Goal: Navigation & Orientation: Find specific page/section

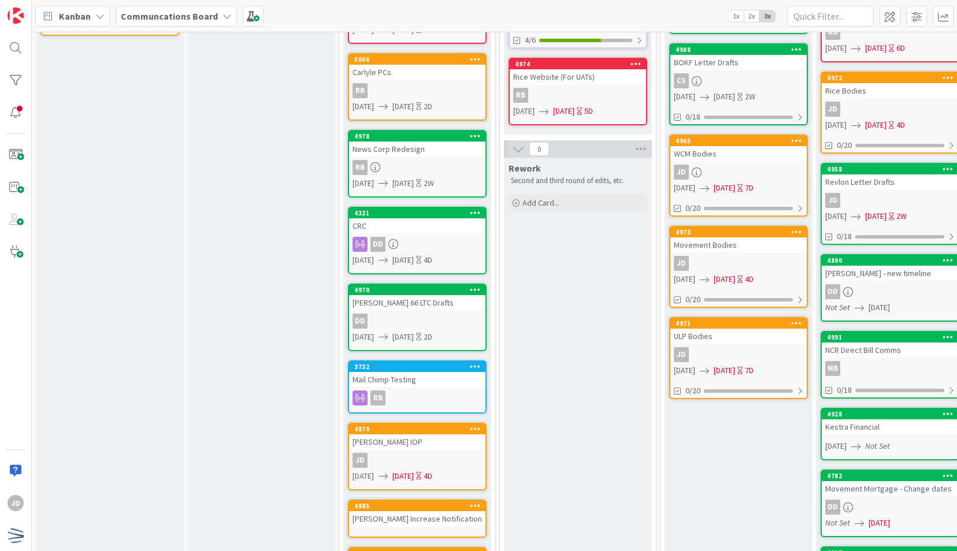
scroll to position [194, 0]
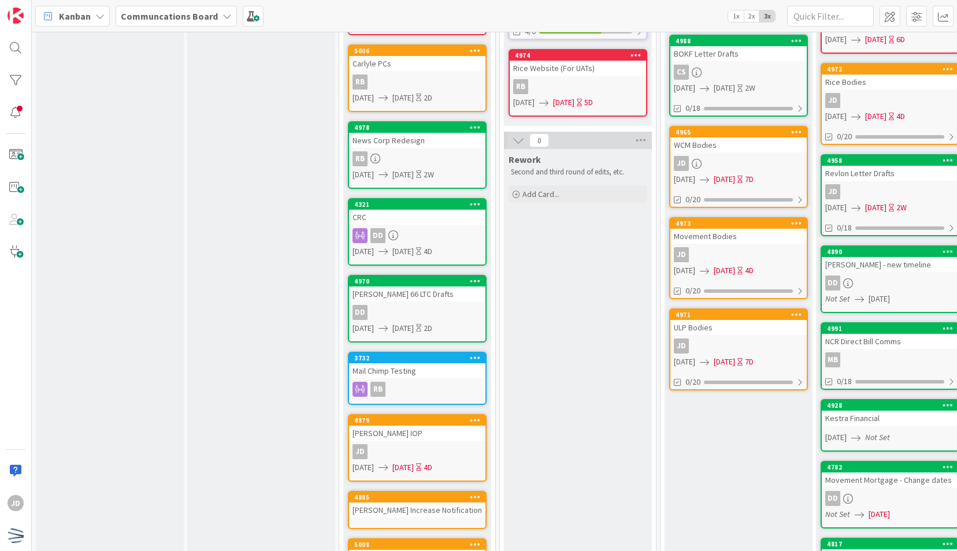
click at [437, 307] on div "DD" at bounding box center [417, 312] width 136 height 15
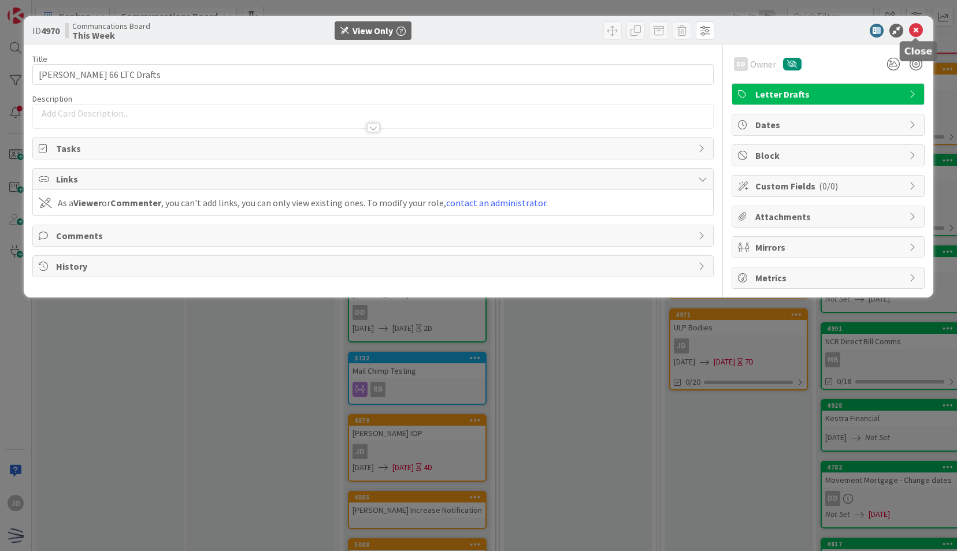
click at [919, 27] on icon at bounding box center [916, 31] width 14 height 14
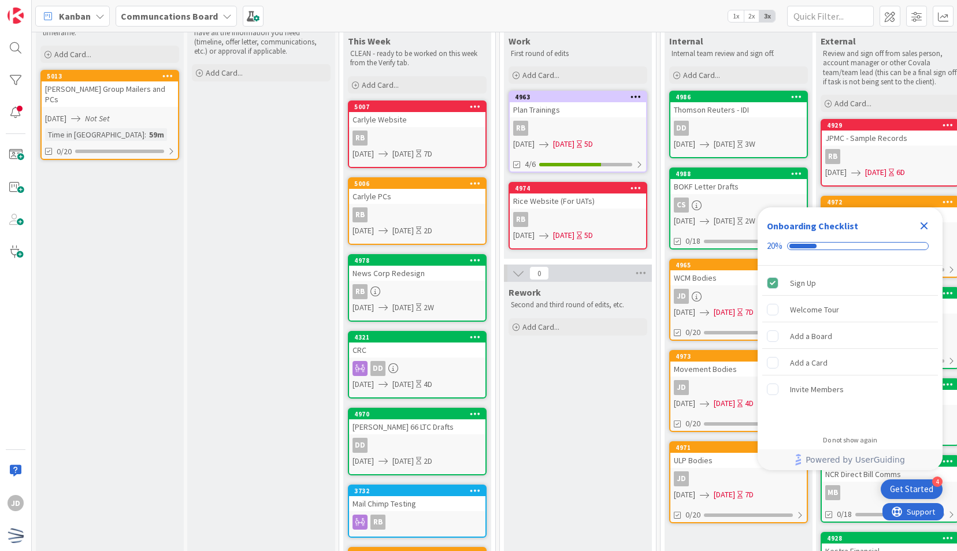
click at [388, 465] on icon at bounding box center [382, 460] width 9 height 9
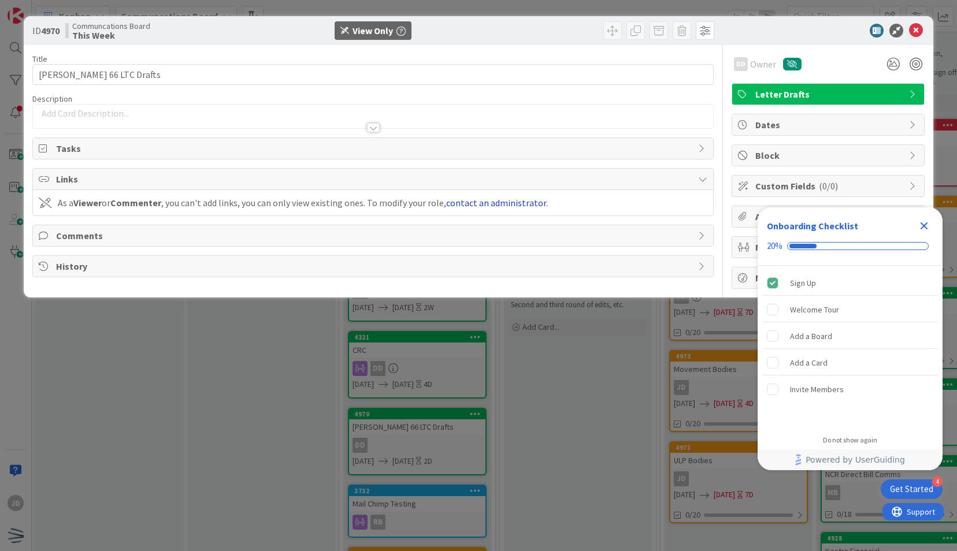
click at [510, 200] on link "contact an administrator" at bounding box center [496, 203] width 100 height 12
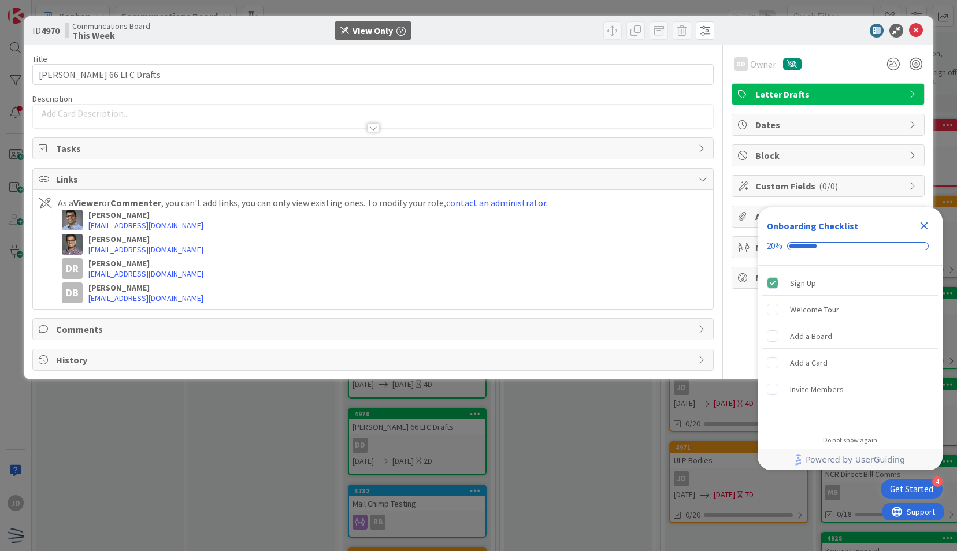
click at [928, 229] on icon "Close Checklist" at bounding box center [924, 226] width 14 height 14
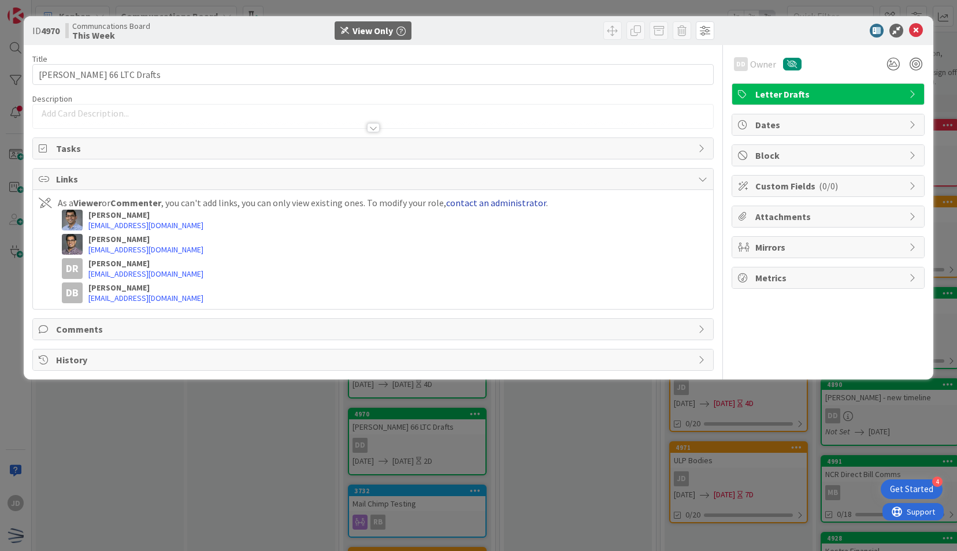
click at [497, 202] on link "contact an administrator" at bounding box center [496, 203] width 100 height 12
click at [711, 171] on div "Links" at bounding box center [372, 179] width 679 height 21
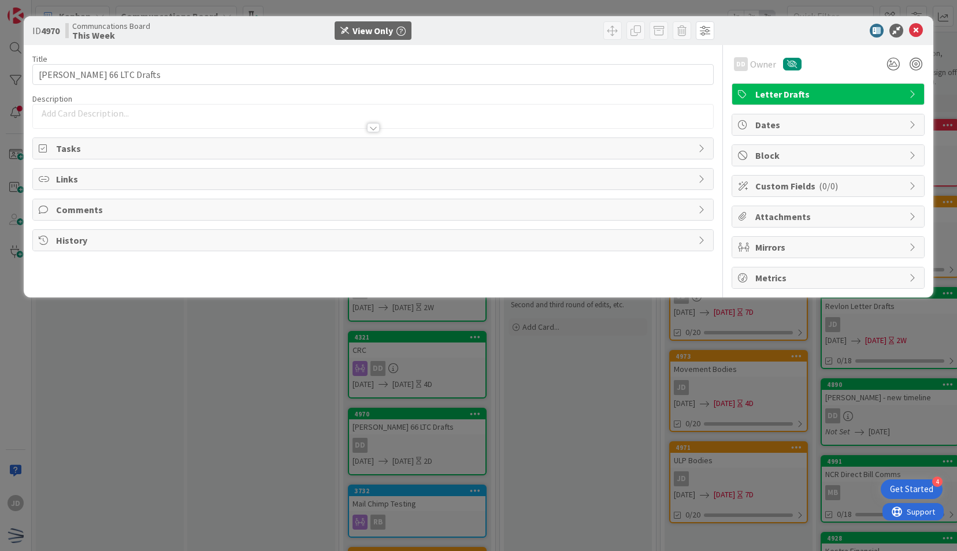
click at [709, 171] on div "Links" at bounding box center [372, 179] width 679 height 21
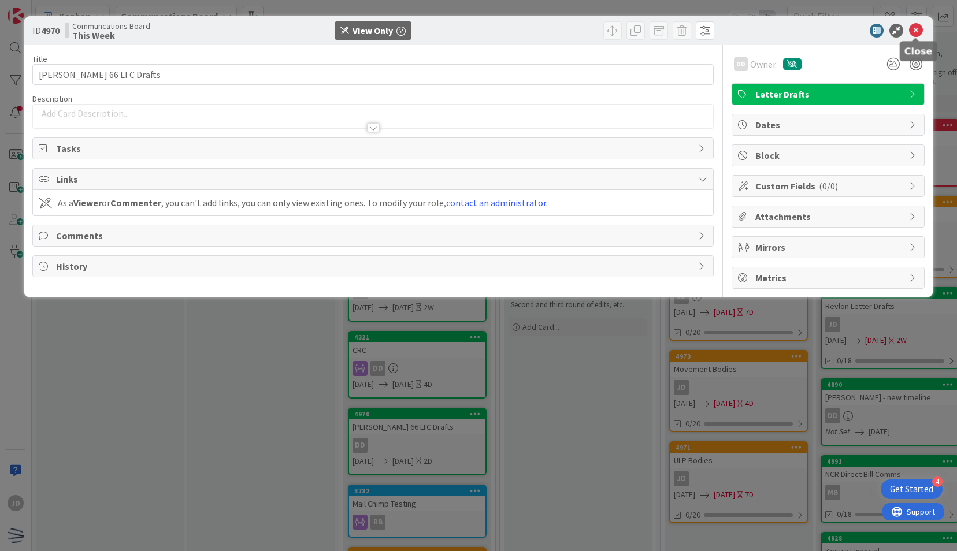
click at [916, 31] on icon at bounding box center [916, 31] width 14 height 14
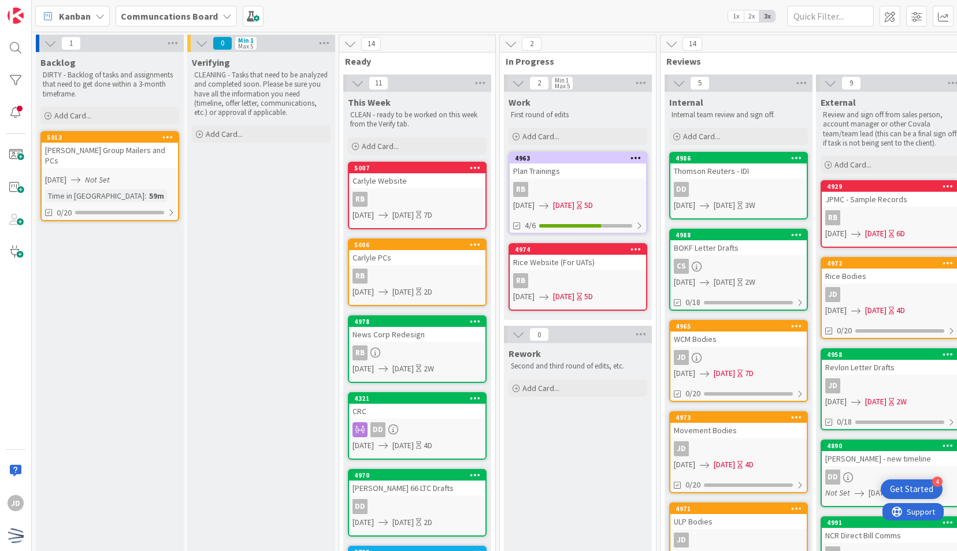
scroll to position [159, 0]
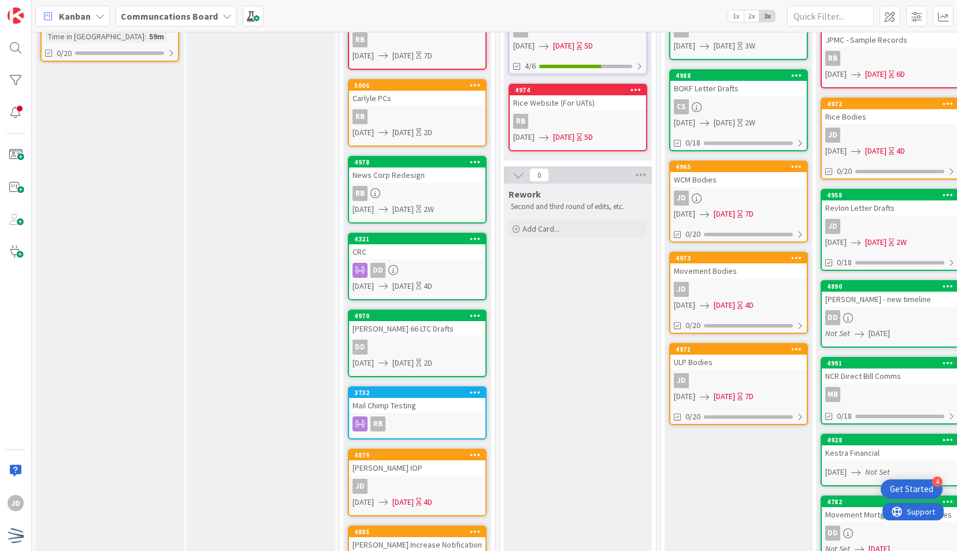
click at [414, 287] on span "[DATE]" at bounding box center [402, 286] width 21 height 12
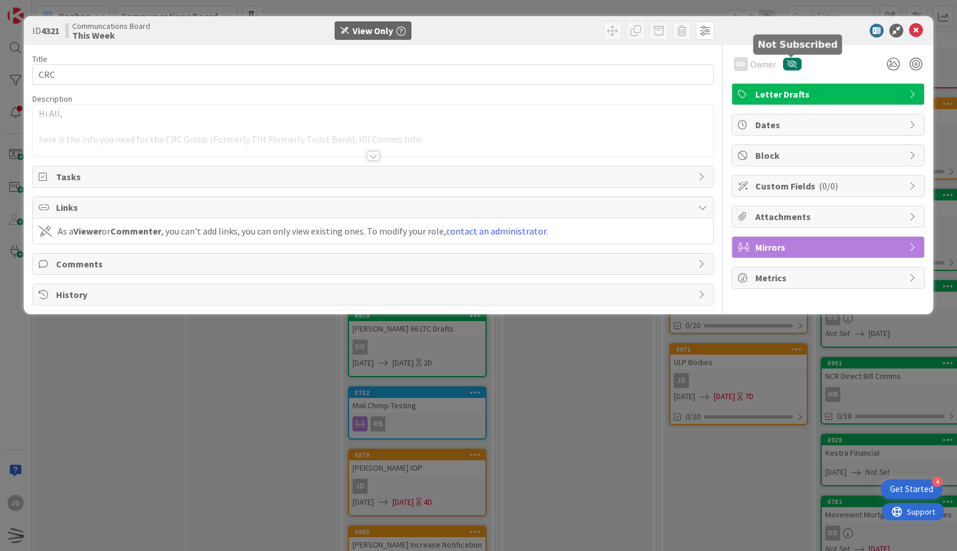
click at [788, 66] on icon "button" at bounding box center [792, 64] width 10 height 8
click at [788, 66] on div "JD" at bounding box center [793, 64] width 13 height 13
click at [368, 154] on div at bounding box center [373, 155] width 13 height 9
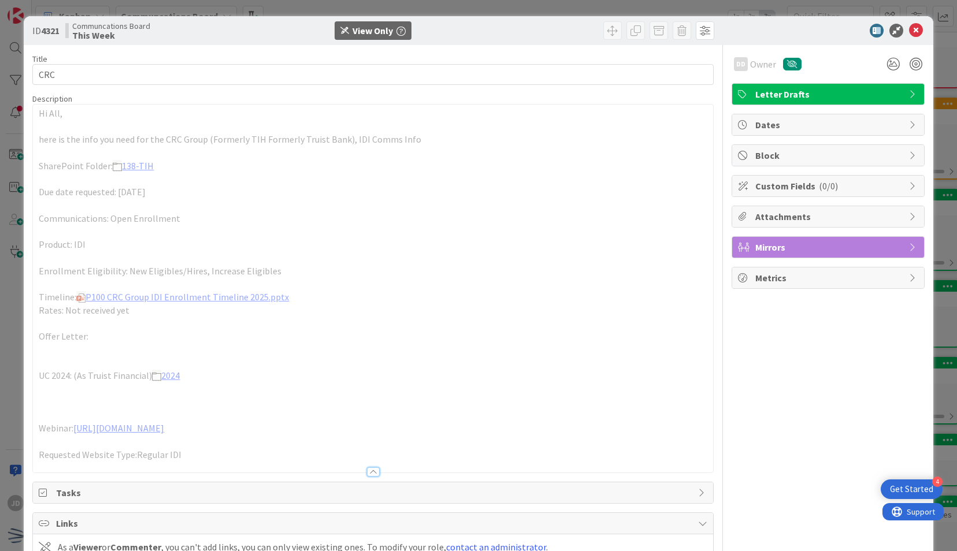
scroll to position [93, 0]
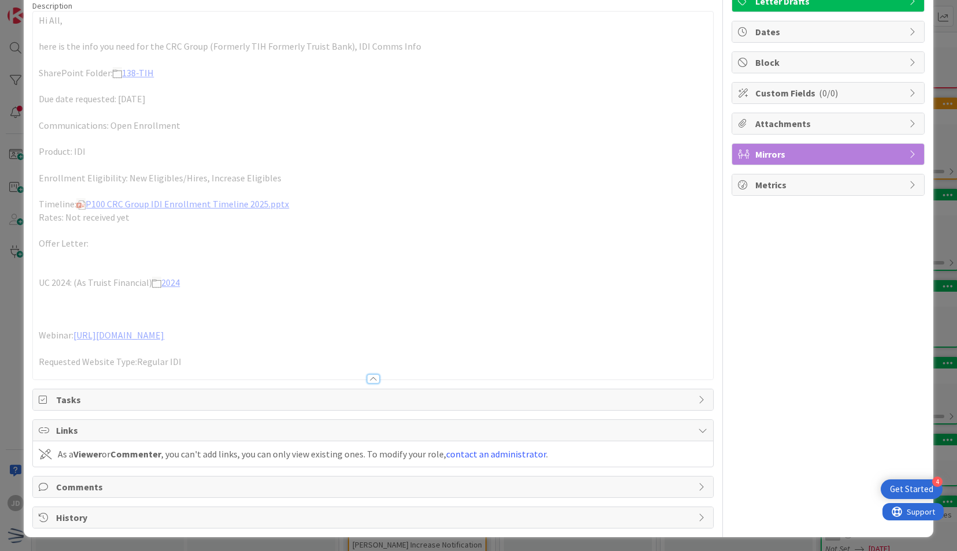
click at [380, 405] on span "Tasks" at bounding box center [374, 400] width 636 height 14
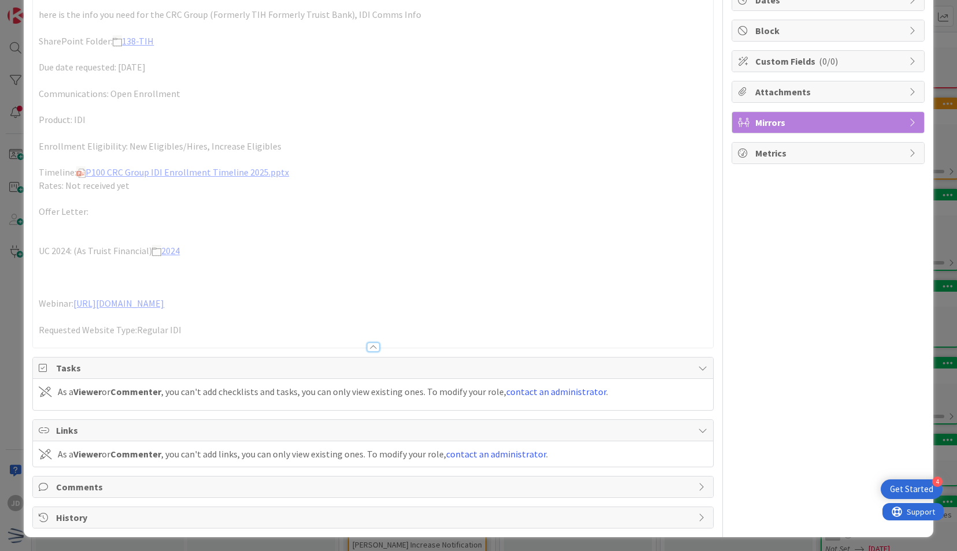
scroll to position [0, 0]
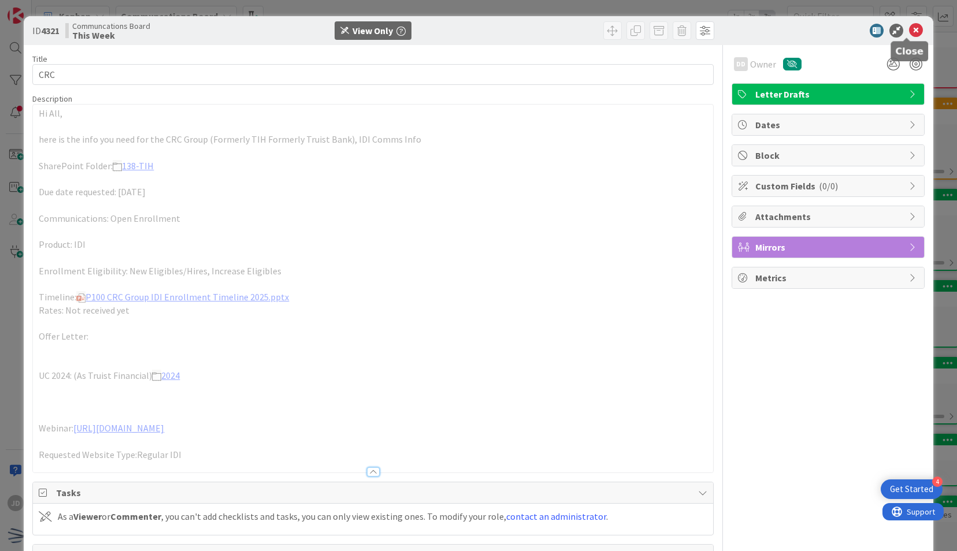
click at [909, 25] on icon at bounding box center [916, 31] width 14 height 14
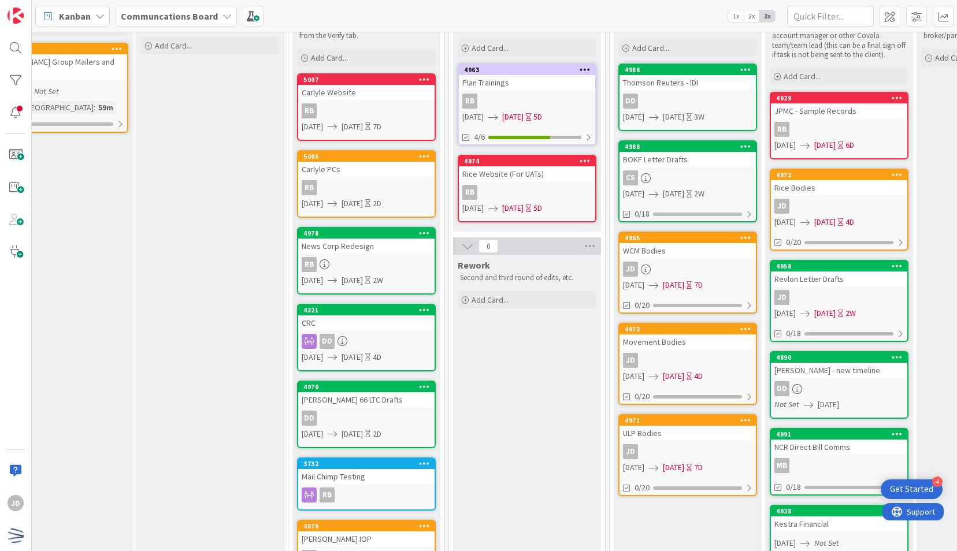
scroll to position [87, 51]
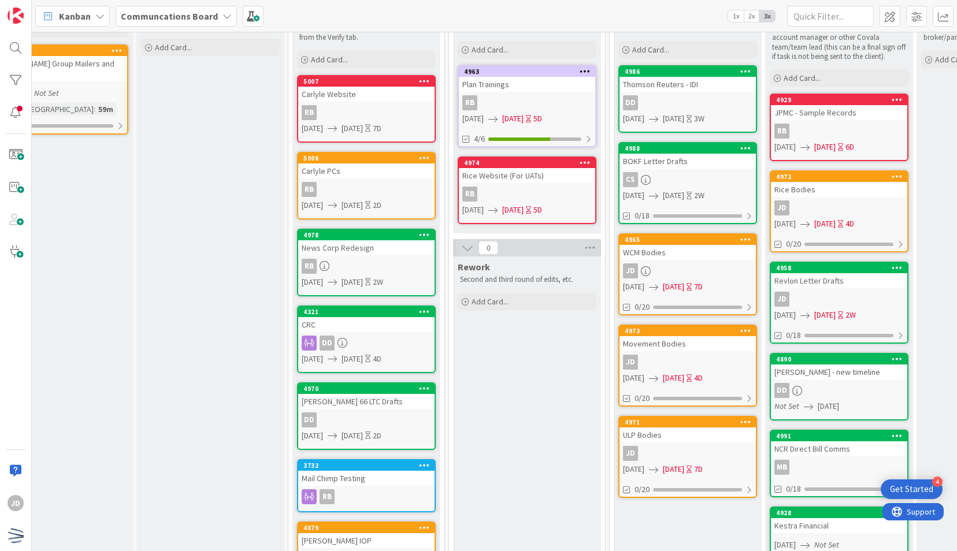
click at [693, 169] on link "4988 BOKF Letter Drafts CS [DATE] [DATE] 2W 0/18" at bounding box center [687, 183] width 139 height 82
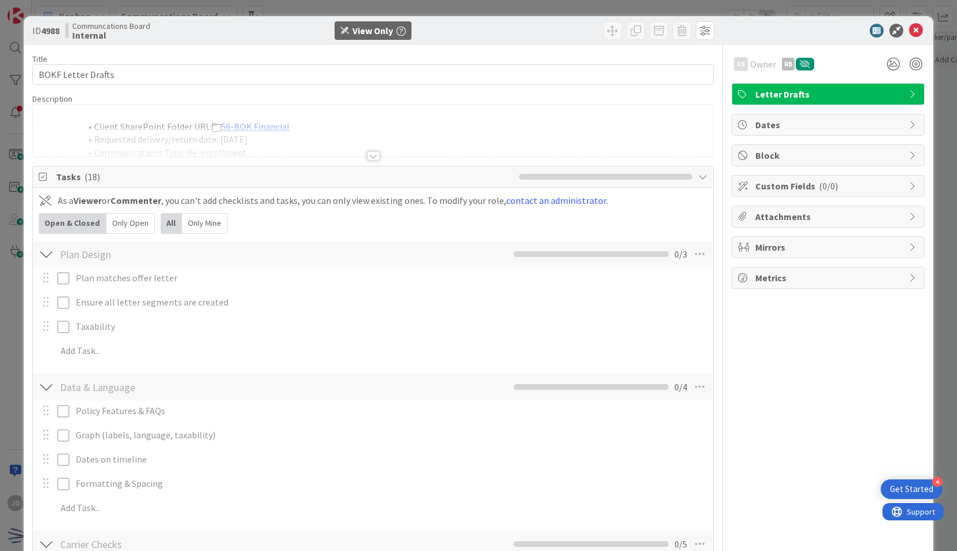
click at [366, 150] on div at bounding box center [372, 141] width 679 height 29
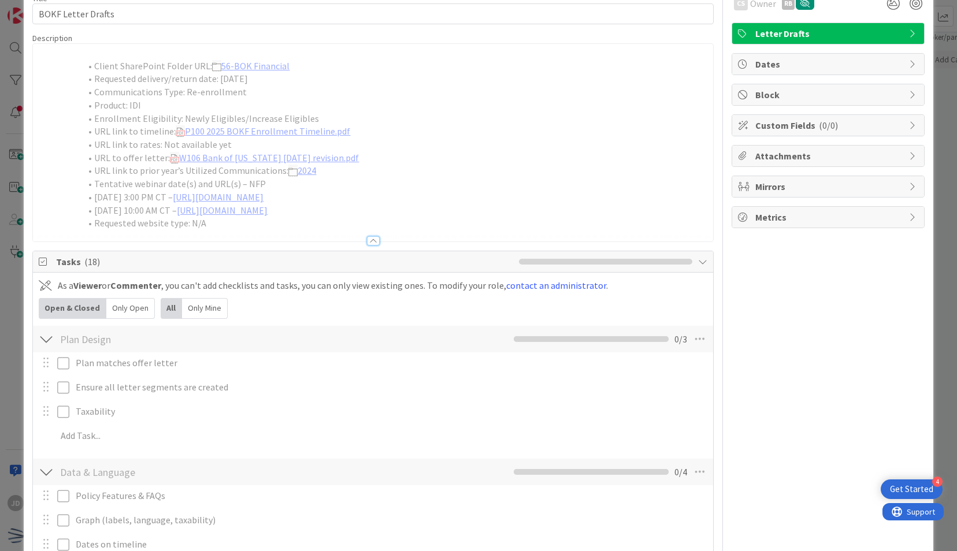
scroll to position [61, 0]
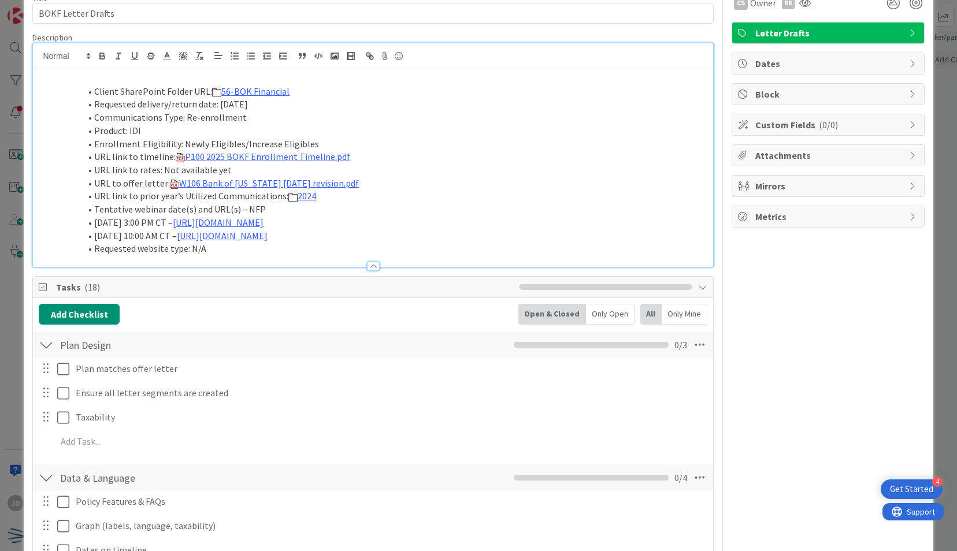
click at [935, 19] on div "ID 4988 Communcations Board Internal Title 18 / 128 BOKF Letter Drafts Descript…" at bounding box center [478, 275] width 957 height 551
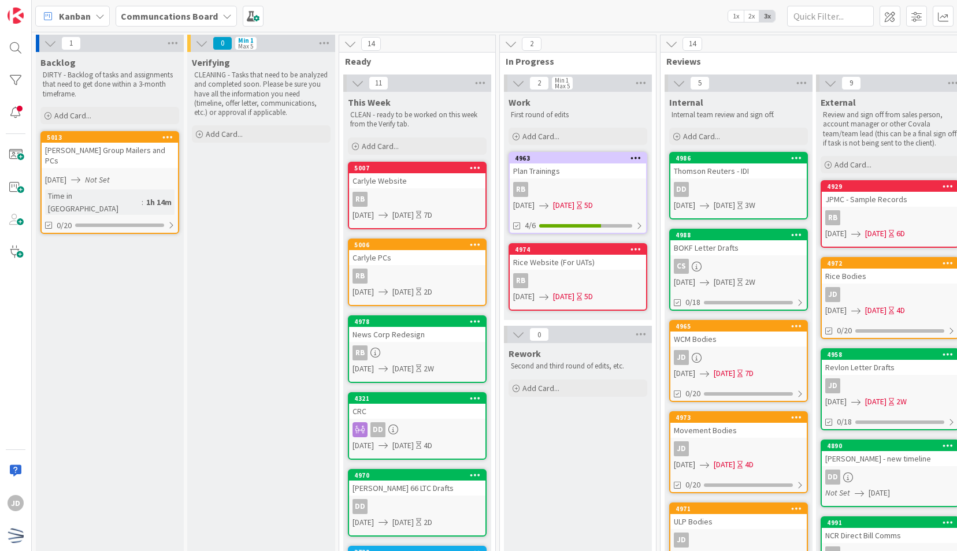
click at [777, 265] on div "CS" at bounding box center [738, 266] width 136 height 15
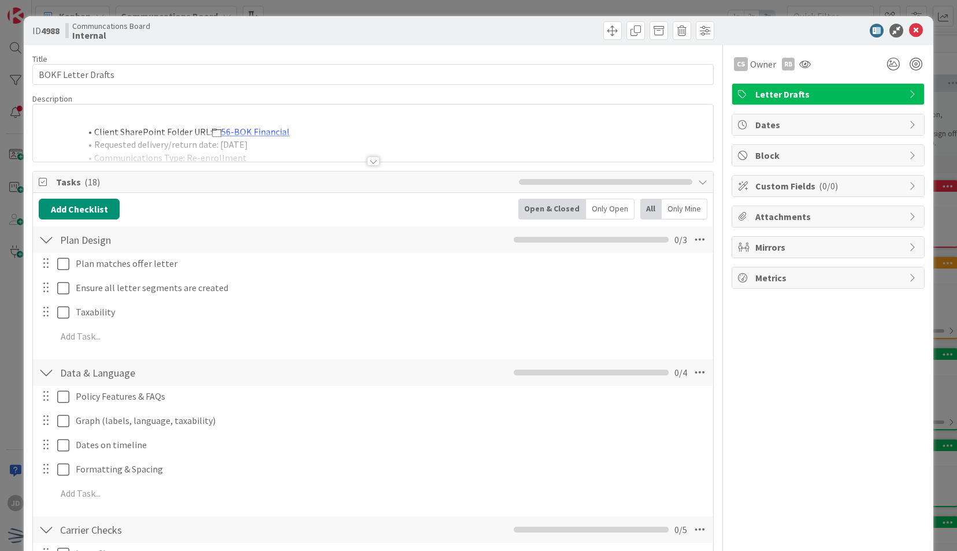
scroll to position [60, 0]
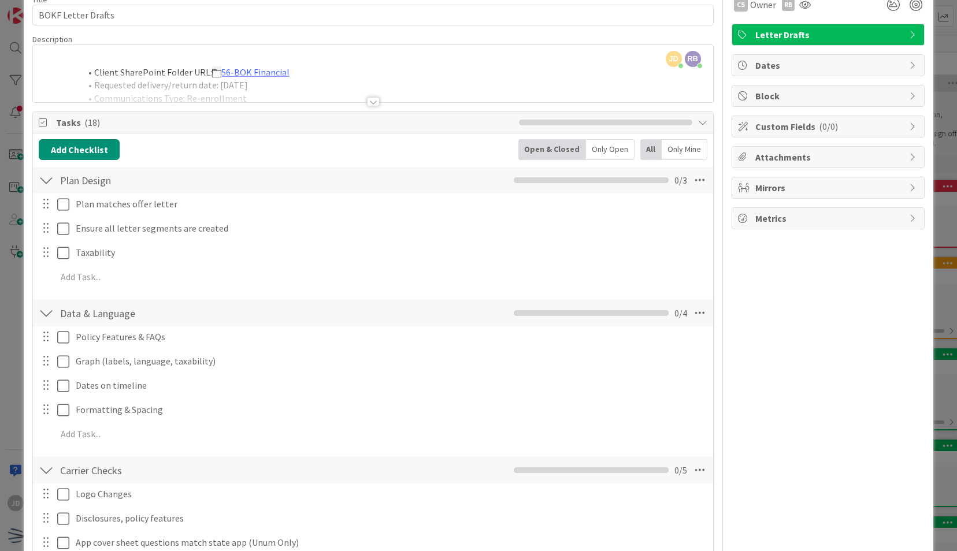
click at [943, 46] on div "ID 4988 Communcations Board Internal Title 18 / 128 BOKF Letter Drafts Descript…" at bounding box center [478, 275] width 957 height 551
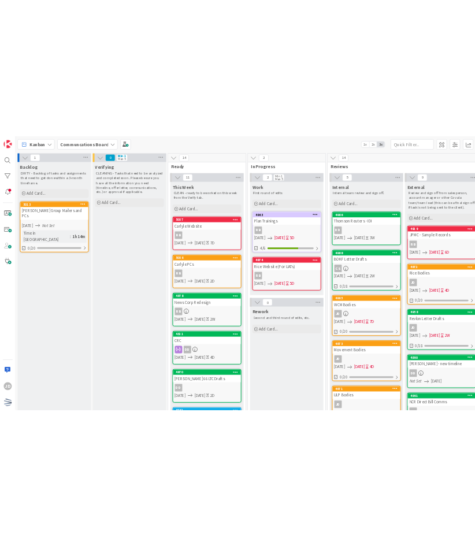
scroll to position [157, 0]
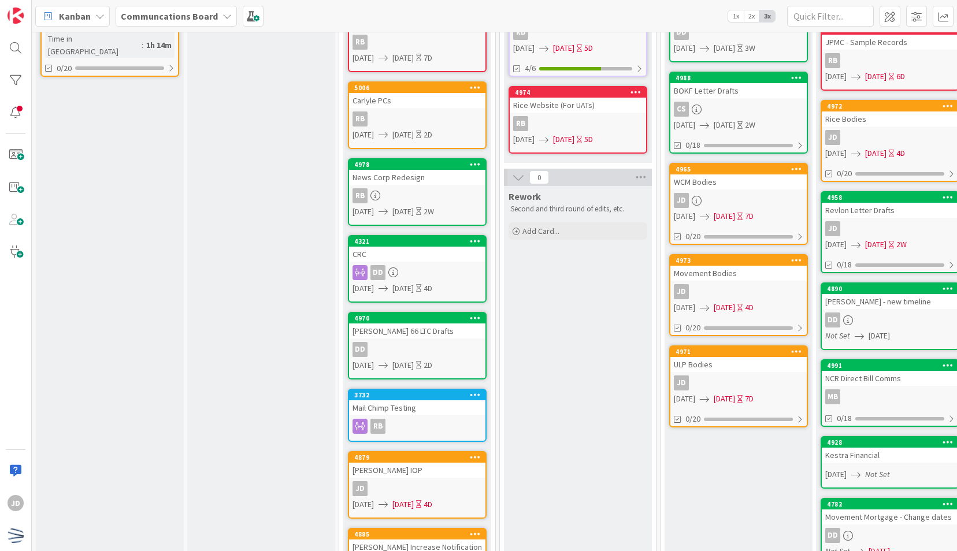
click at [430, 338] on link "4970 [PERSON_NAME] 66 LTC Drafts DD [DATE] [DATE] 2D" at bounding box center [417, 346] width 139 height 68
